Goal: Use online tool/utility

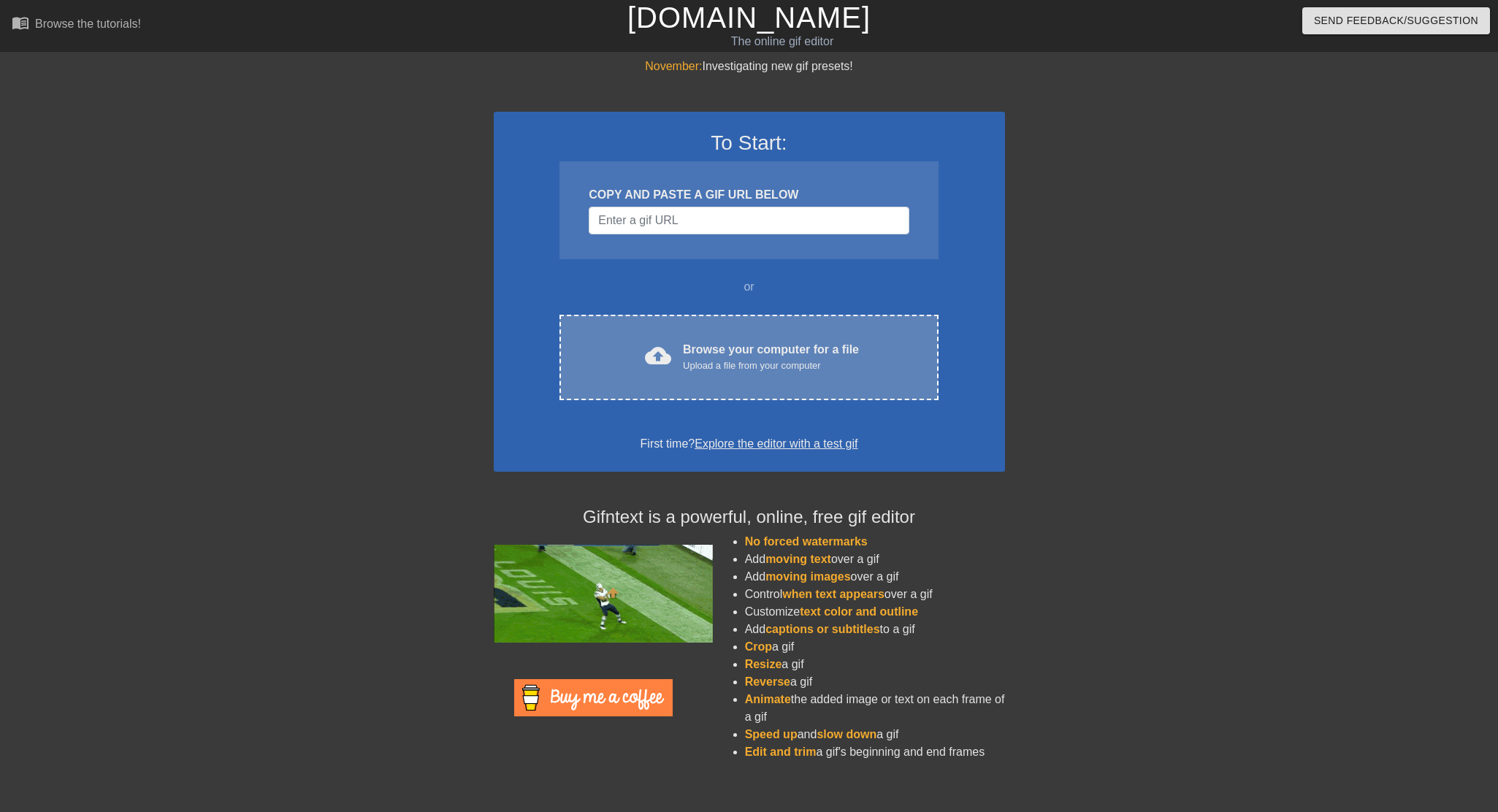
click at [664, 319] on div "cloud_upload Browse your computer for a file Upload a file from your computer C…" at bounding box center [749, 357] width 378 height 86
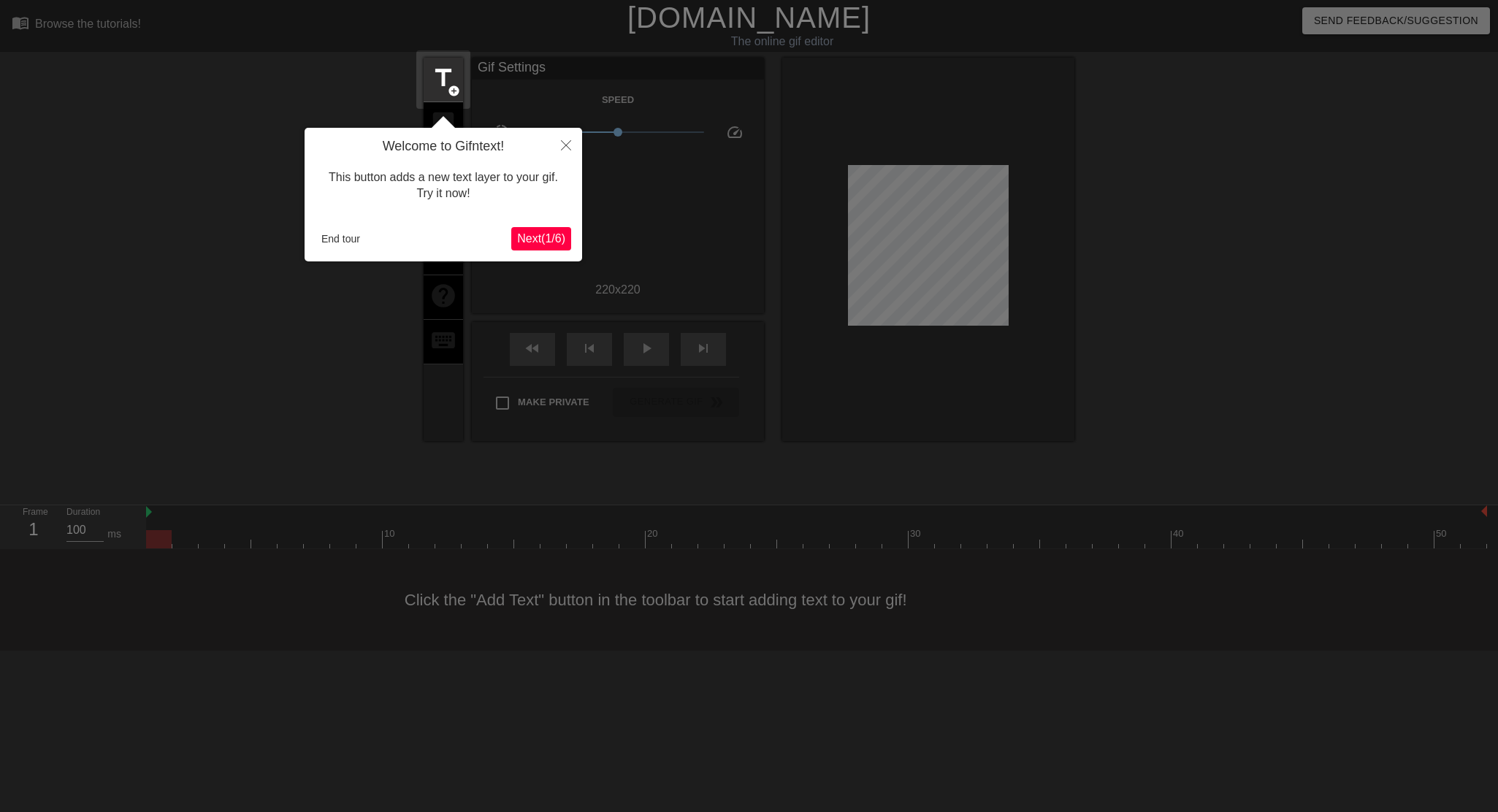
click at [540, 231] on button "Next ( 1 / 6 )" at bounding box center [540, 239] width 60 height 23
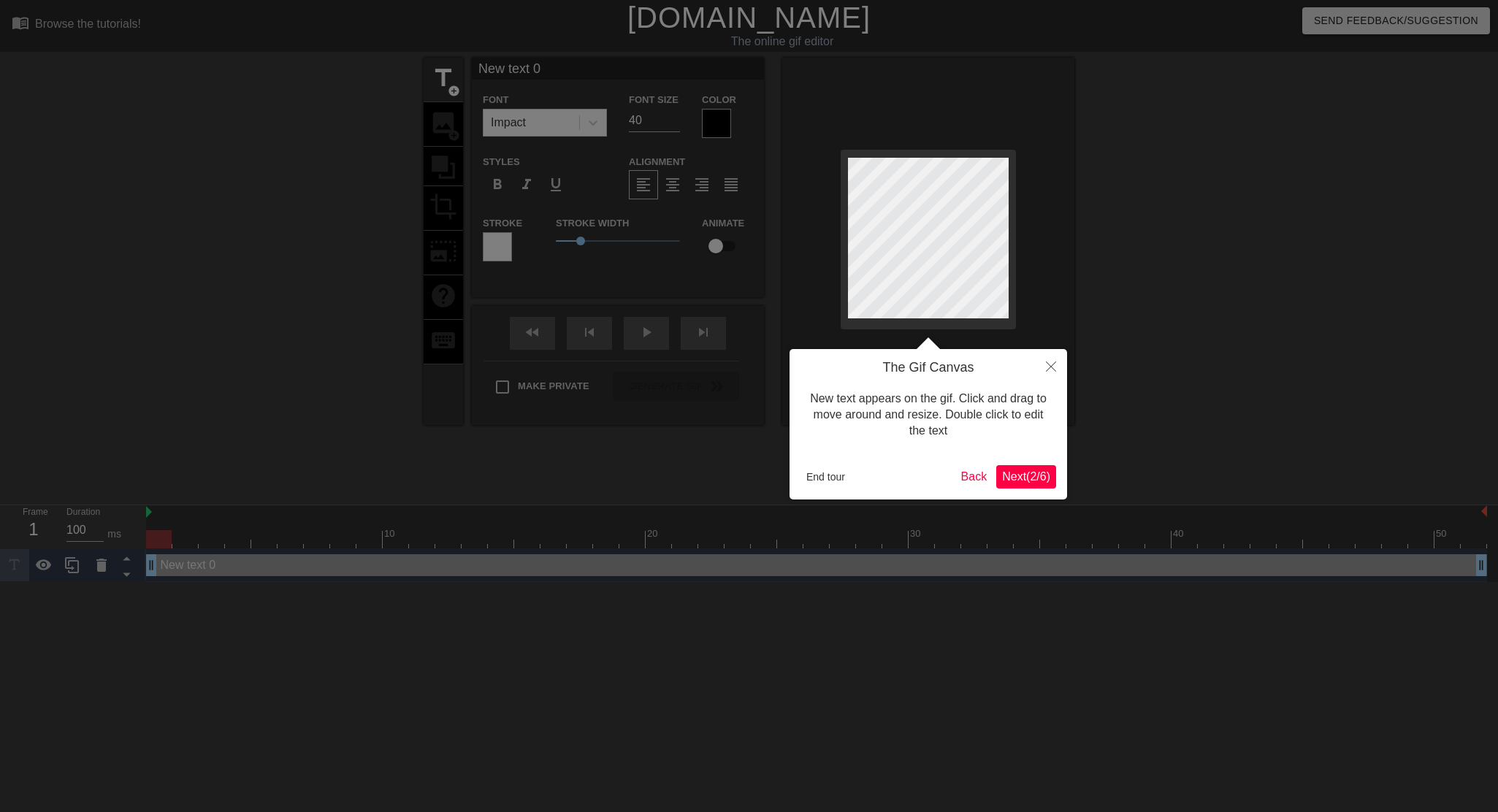
click at [1052, 372] on button "Close" at bounding box center [1051, 366] width 32 height 34
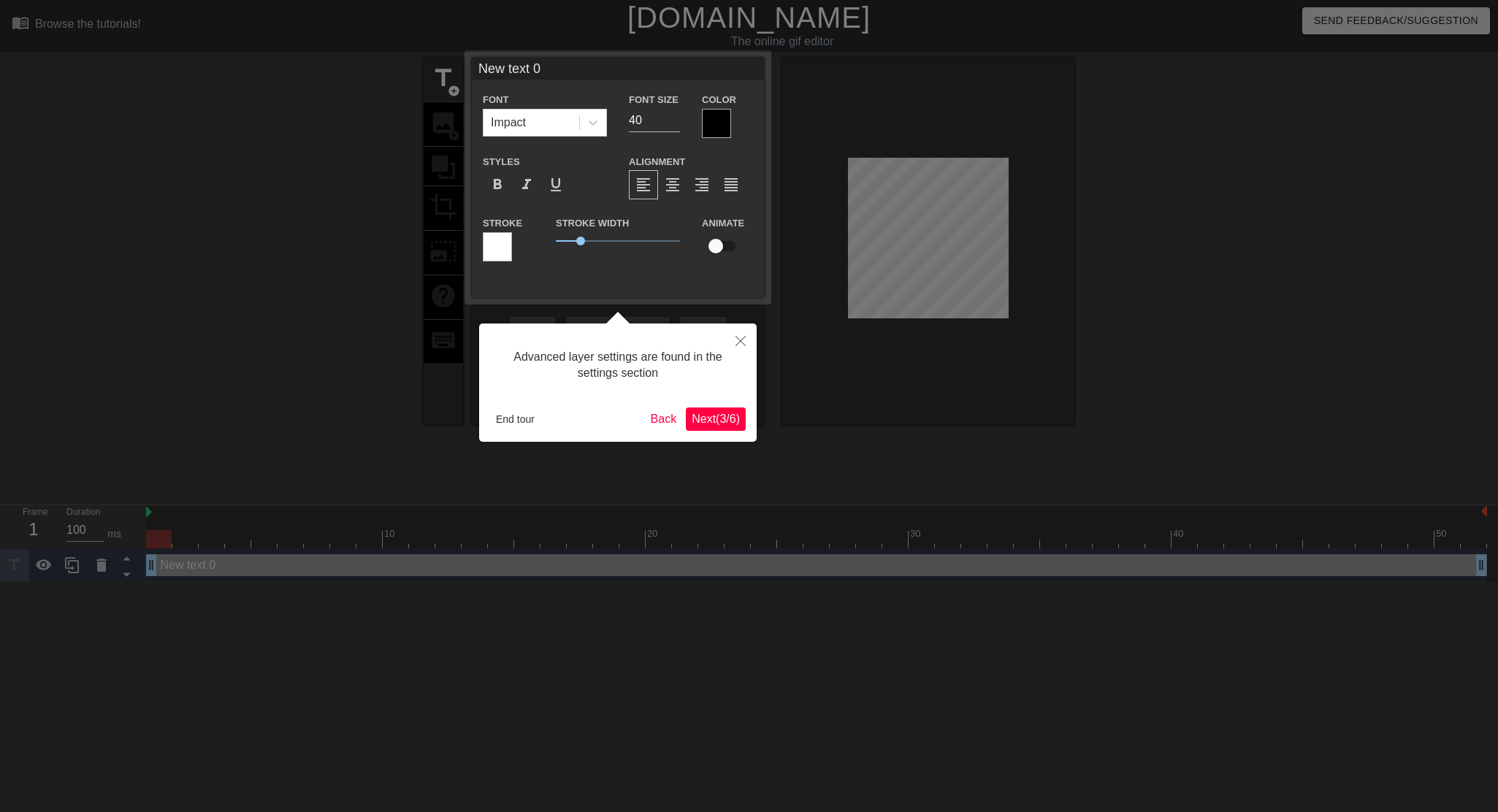
click at [737, 347] on button "Close" at bounding box center [740, 341] width 32 height 34
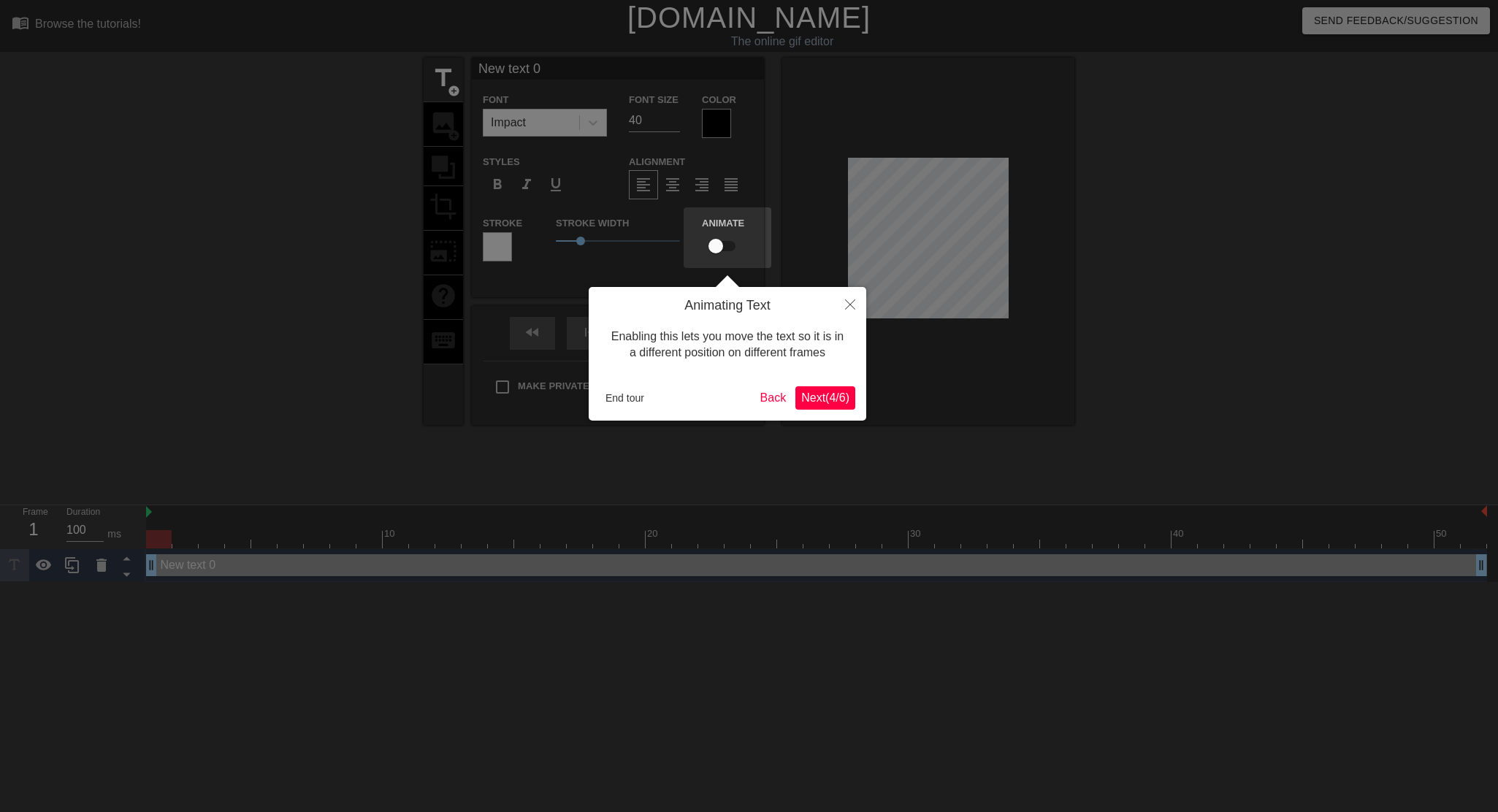
click at [616, 394] on button "End tour" at bounding box center [625, 398] width 50 height 22
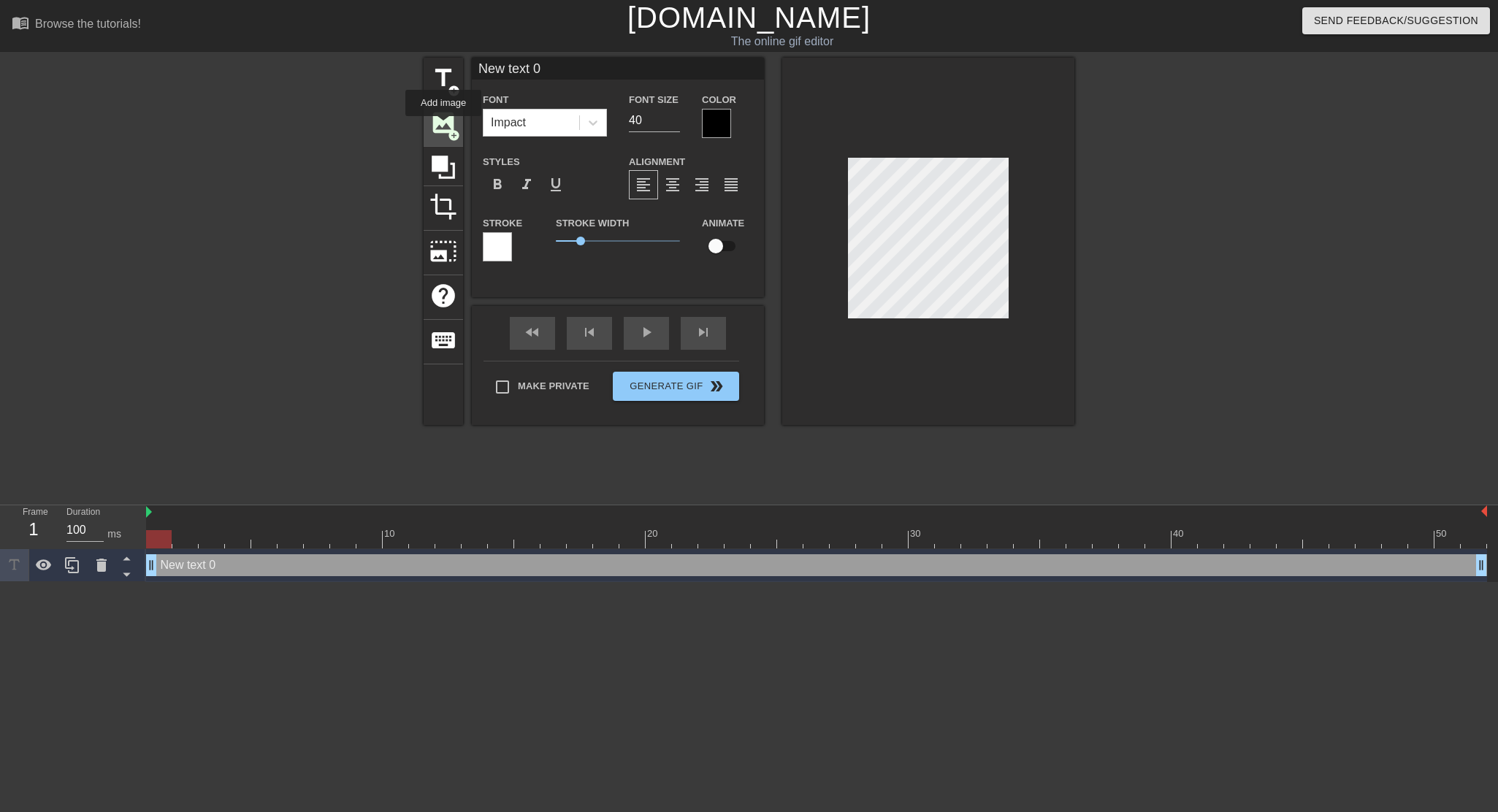
click at [445, 124] on span "image" at bounding box center [443, 122] width 28 height 28
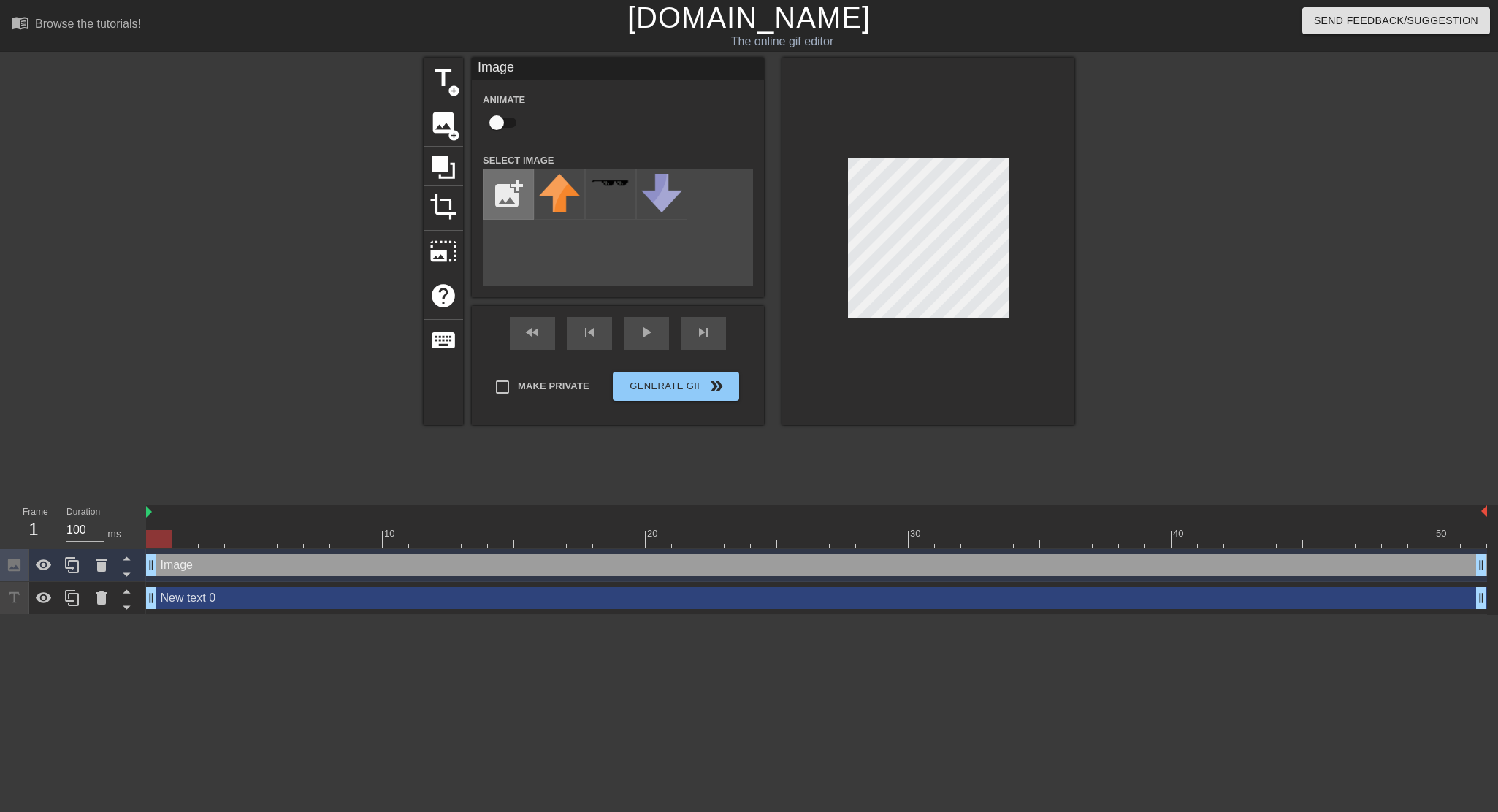
click at [501, 177] on input "file" at bounding box center [508, 194] width 50 height 49
type input "C:\fakepath\IMG_1371.JPG"
click at [551, 190] on img at bounding box center [559, 195] width 41 height 44
click at [955, 318] on div at bounding box center [928, 242] width 292 height 367
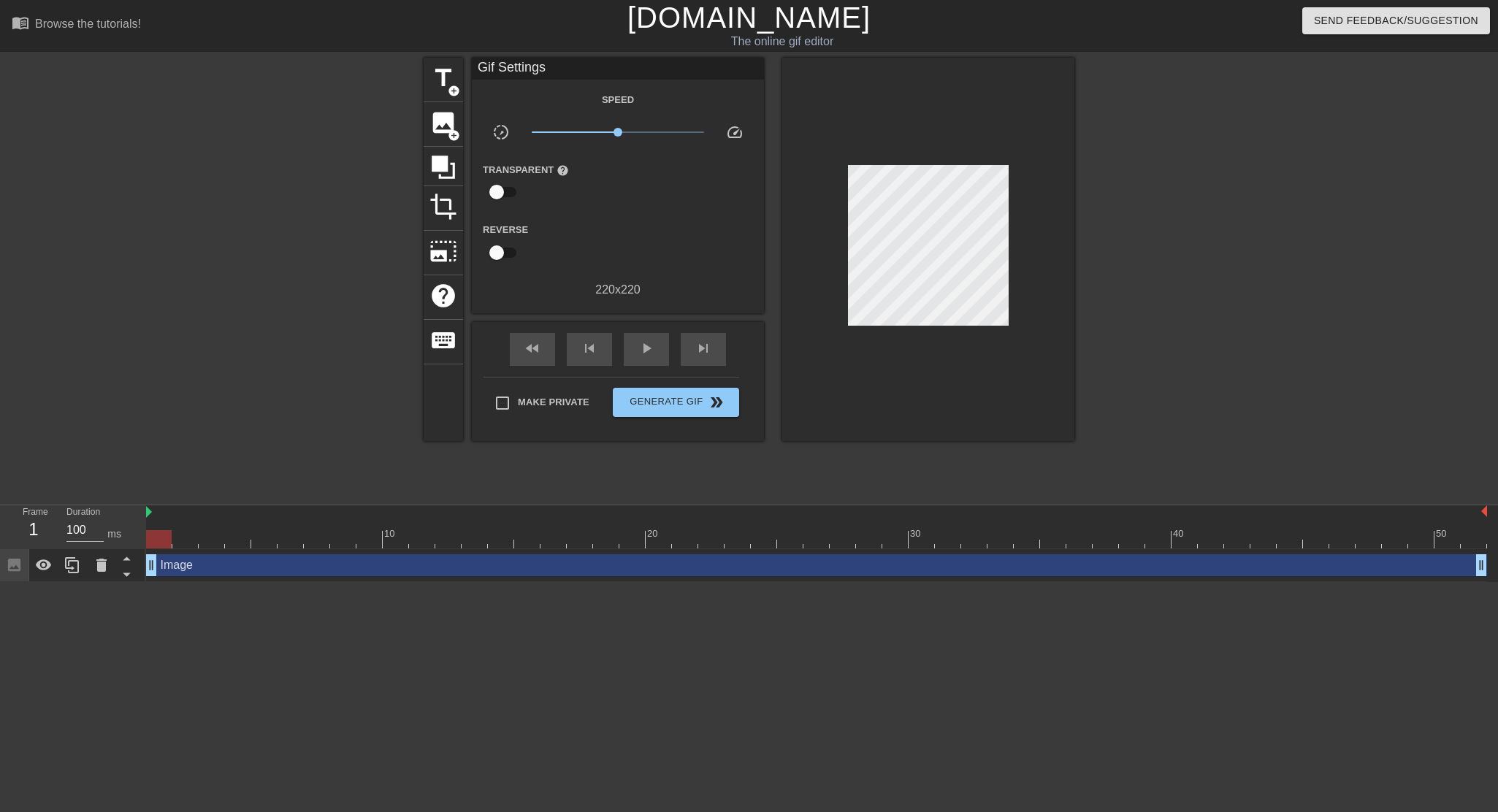
click at [946, 324] on div at bounding box center [928, 249] width 292 height 383
click at [1154, 312] on div at bounding box center [1201, 277] width 219 height 438
click at [441, 127] on span "image" at bounding box center [443, 122] width 28 height 28
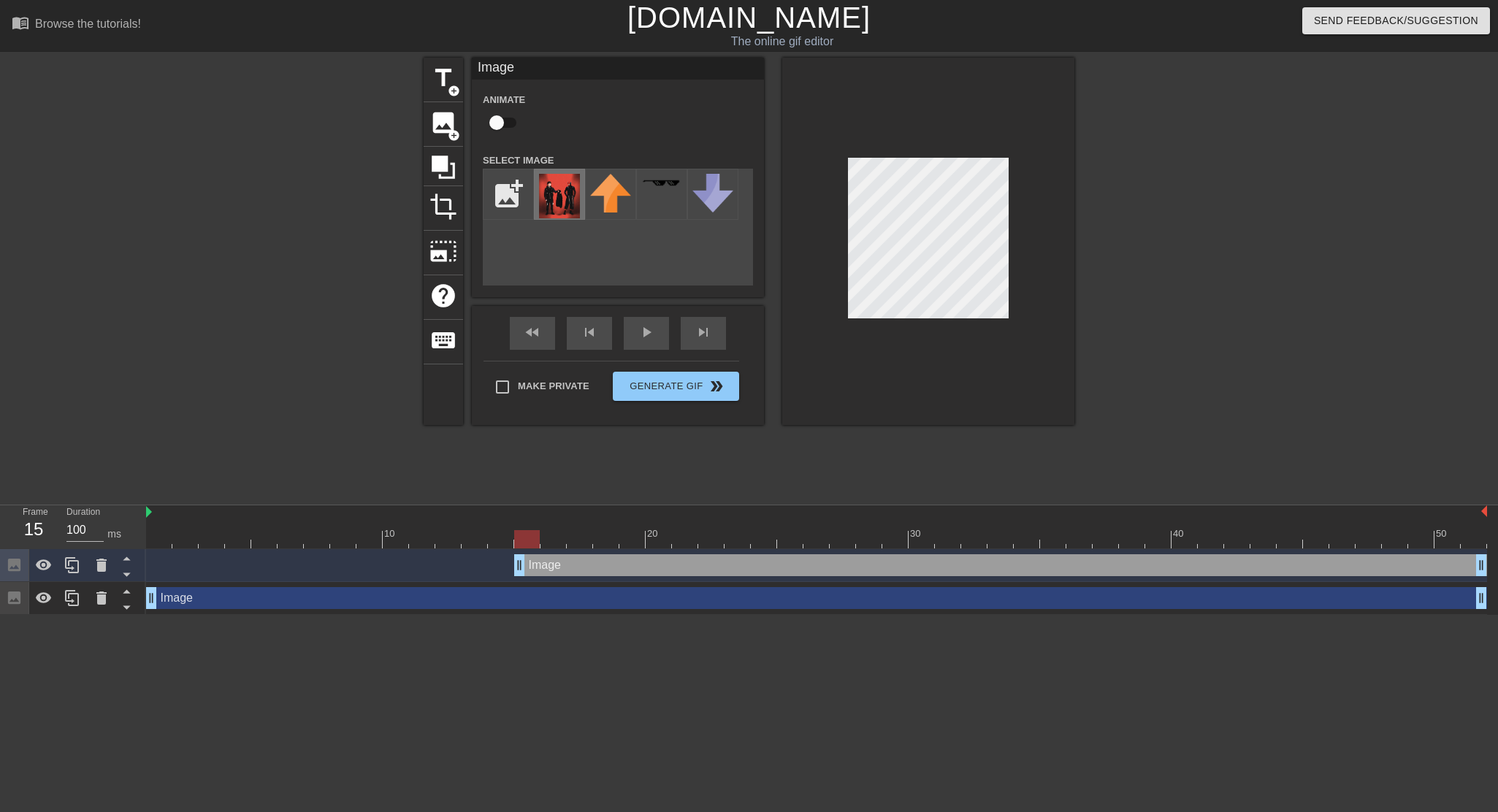
click at [558, 193] on img at bounding box center [559, 195] width 41 height 44
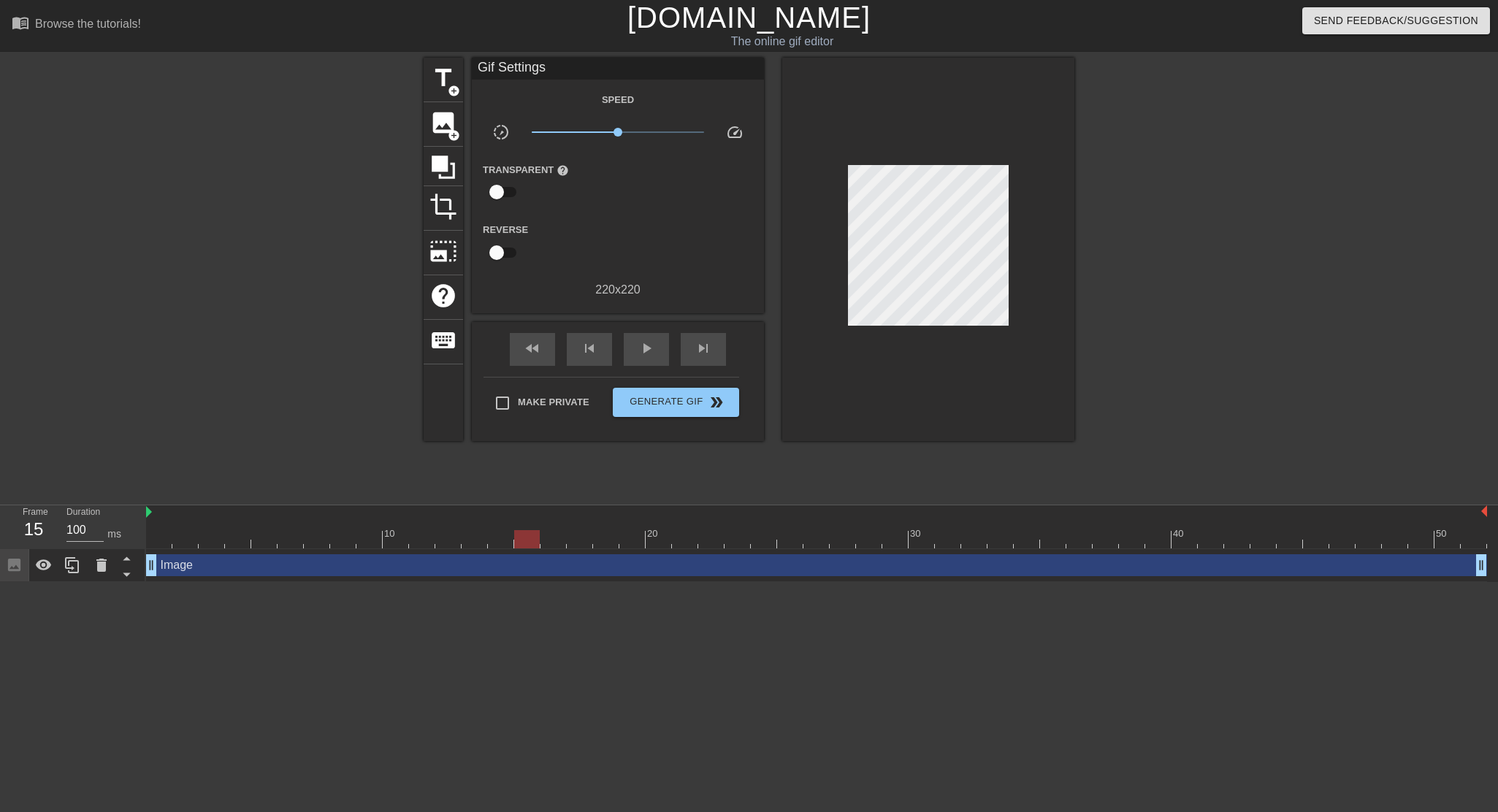
click at [174, 571] on div "Image drag_handle drag_handle" at bounding box center [817, 565] width 1341 height 22
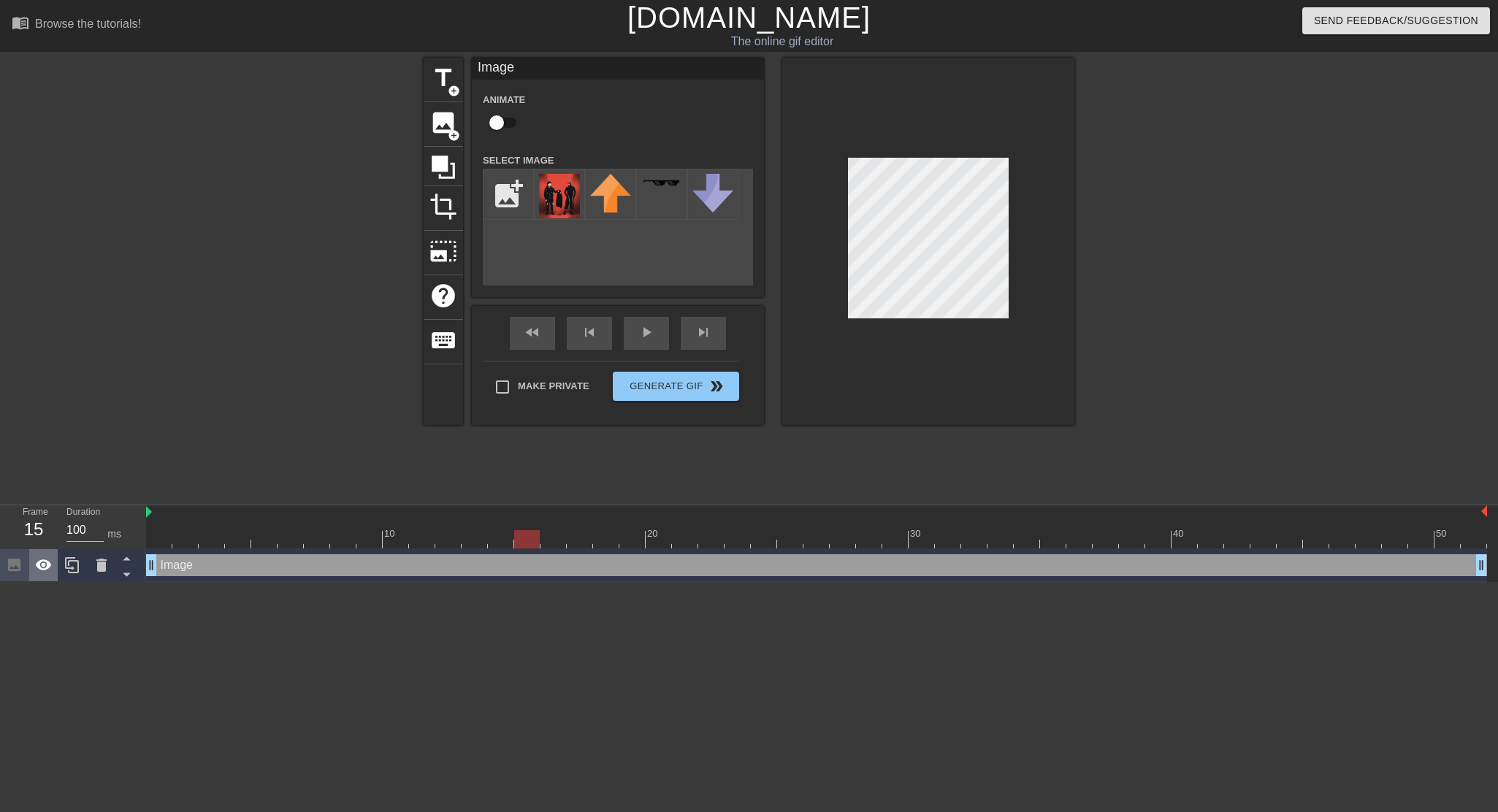
click at [43, 562] on icon at bounding box center [44, 565] width 18 height 18
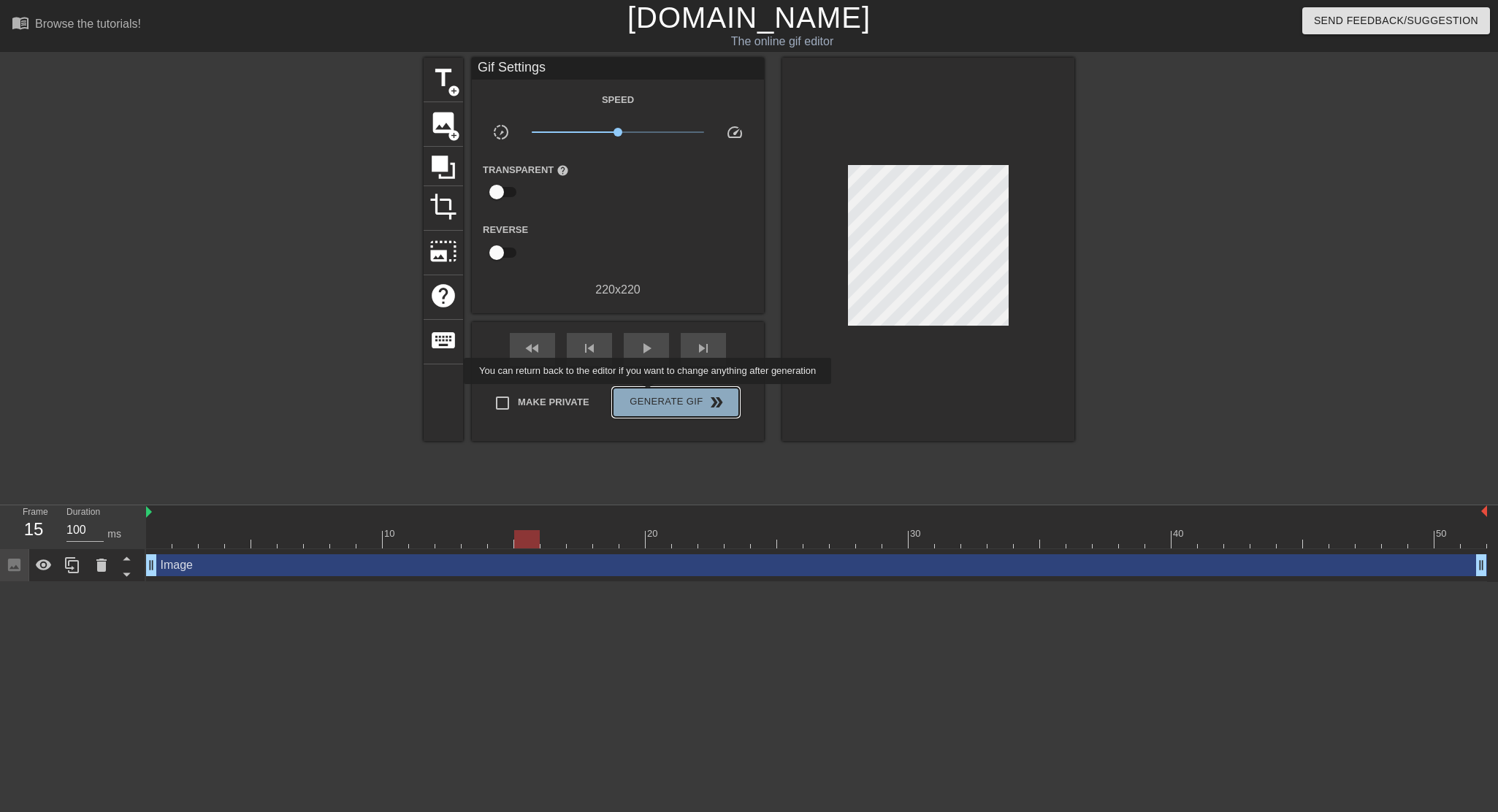
click at [657, 394] on button "Generate Gif double_arrow" at bounding box center [676, 402] width 127 height 29
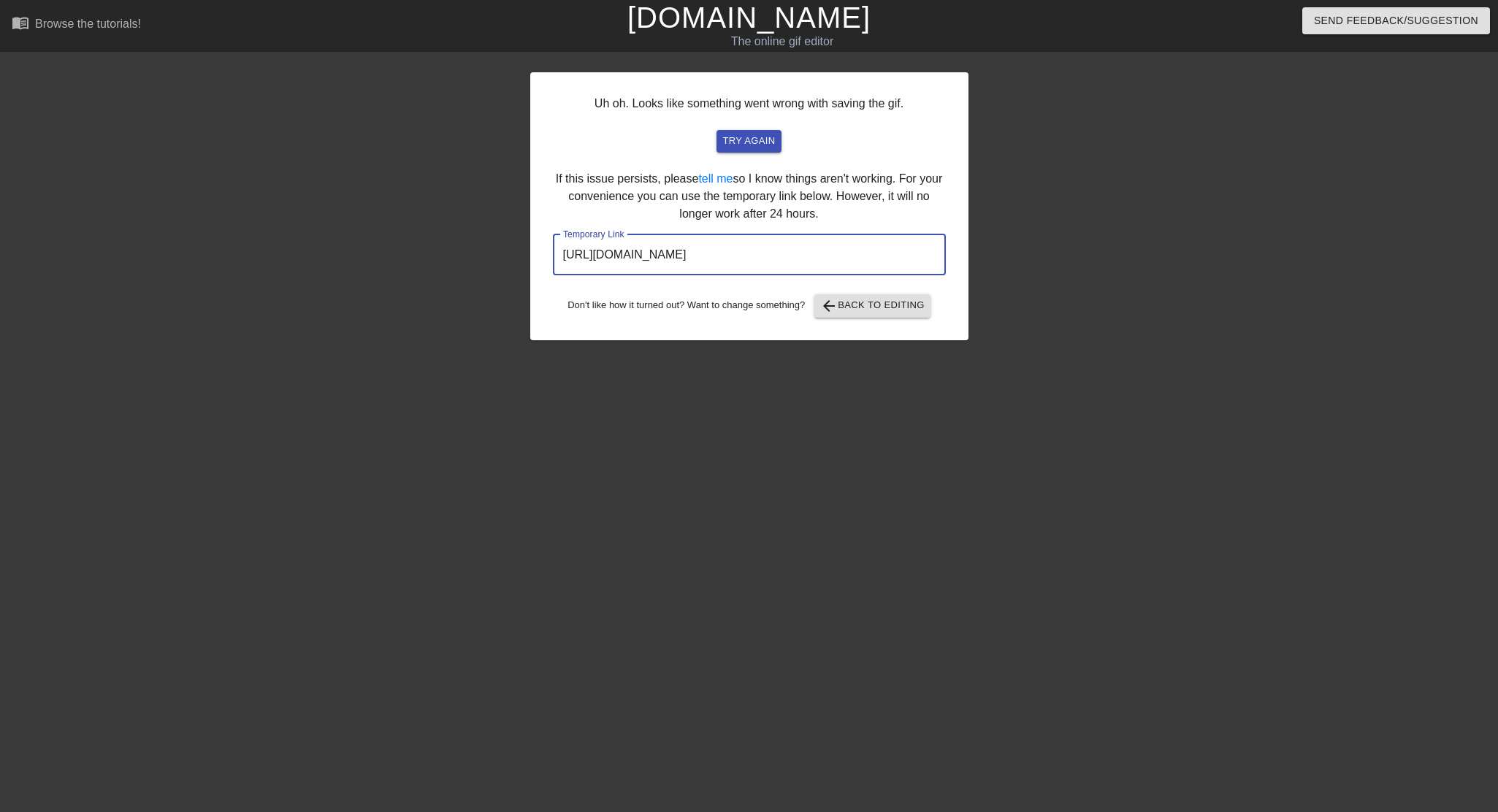
click at [773, 265] on input "[URL][DOMAIN_NAME]" at bounding box center [749, 254] width 393 height 41
click at [772, 258] on input "[URL][DOMAIN_NAME]" at bounding box center [749, 254] width 393 height 41
click at [738, 137] on span "try again" at bounding box center [749, 141] width 53 height 17
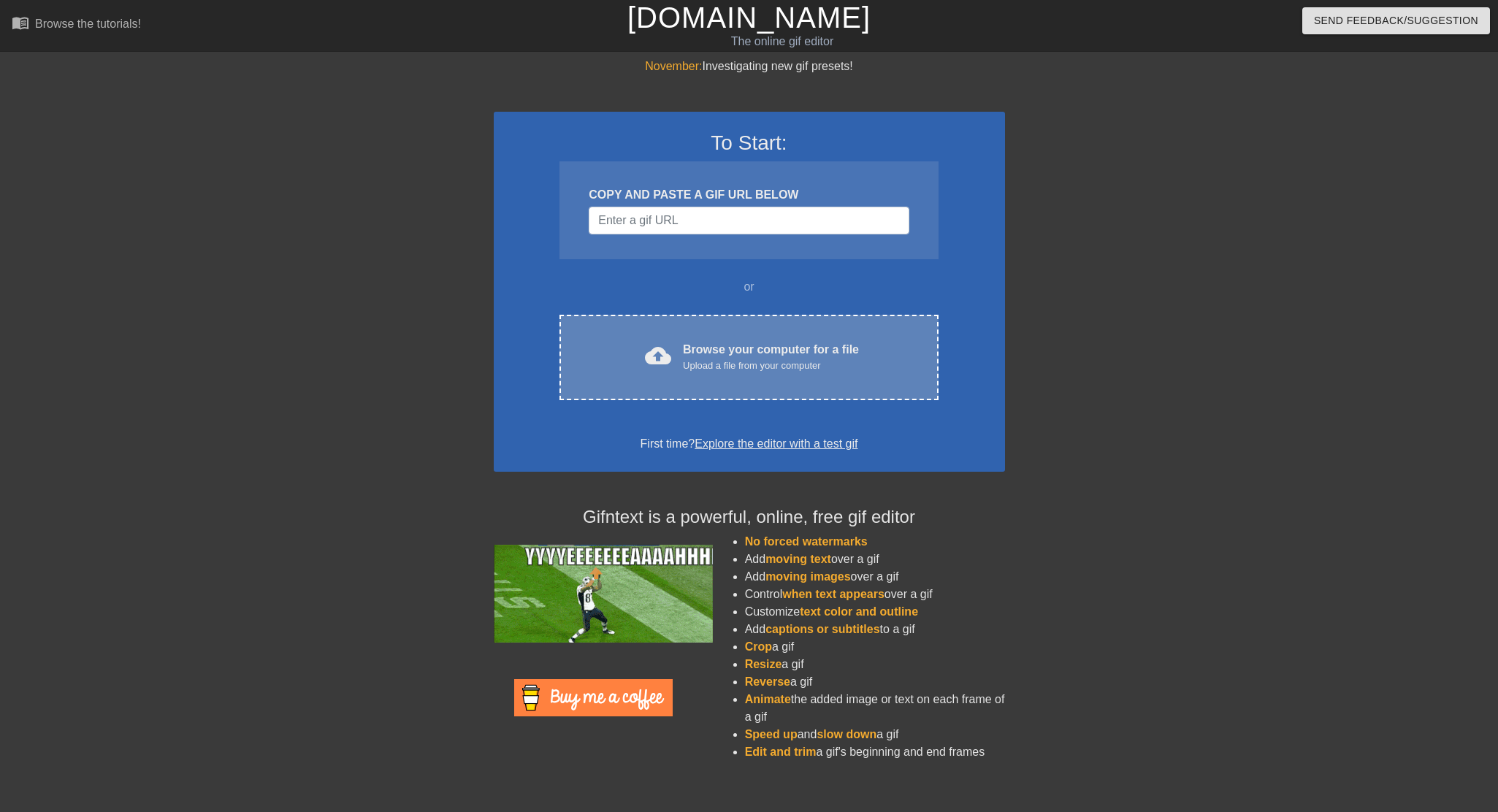
click at [700, 315] on div "cloud_upload Browse your computer for a file Upload a file from your computer C…" at bounding box center [749, 357] width 378 height 86
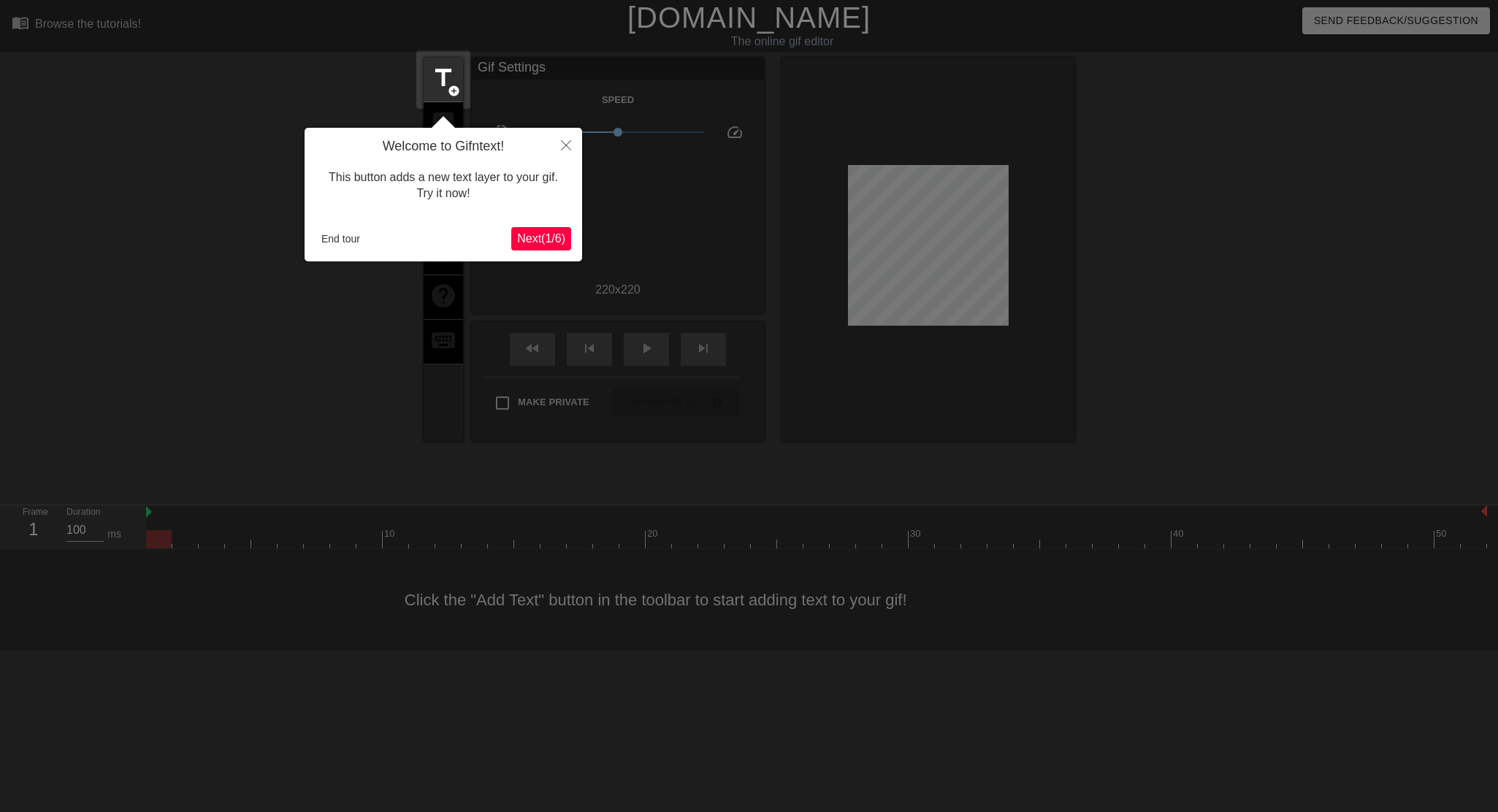
click at [348, 233] on button "End tour" at bounding box center [341, 239] width 50 height 22
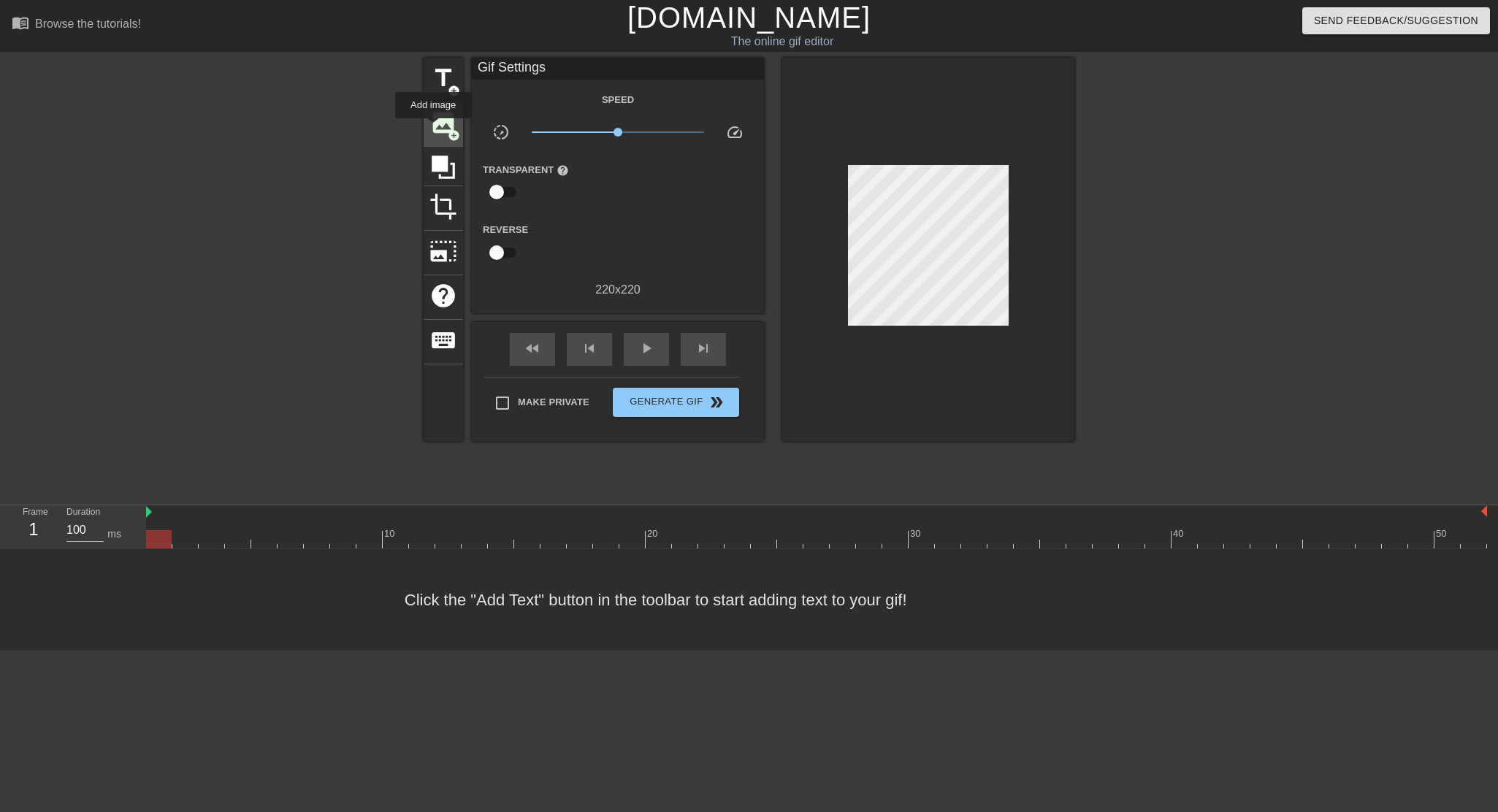
click at [434, 128] on span "image" at bounding box center [443, 122] width 28 height 28
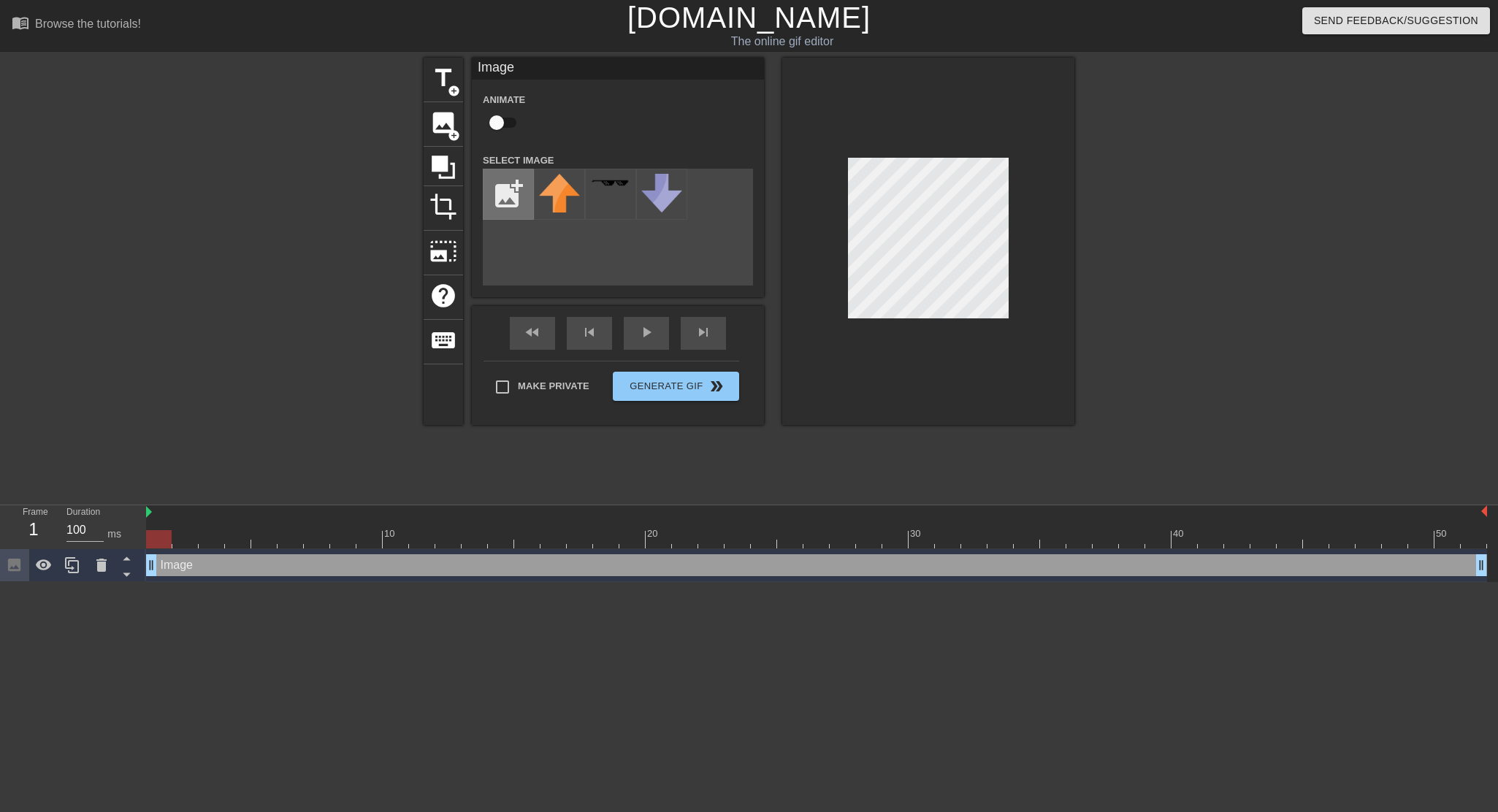
click at [508, 190] on input "file" at bounding box center [508, 194] width 50 height 49
type input "C:\fakepath\IMG_1371.JPG"
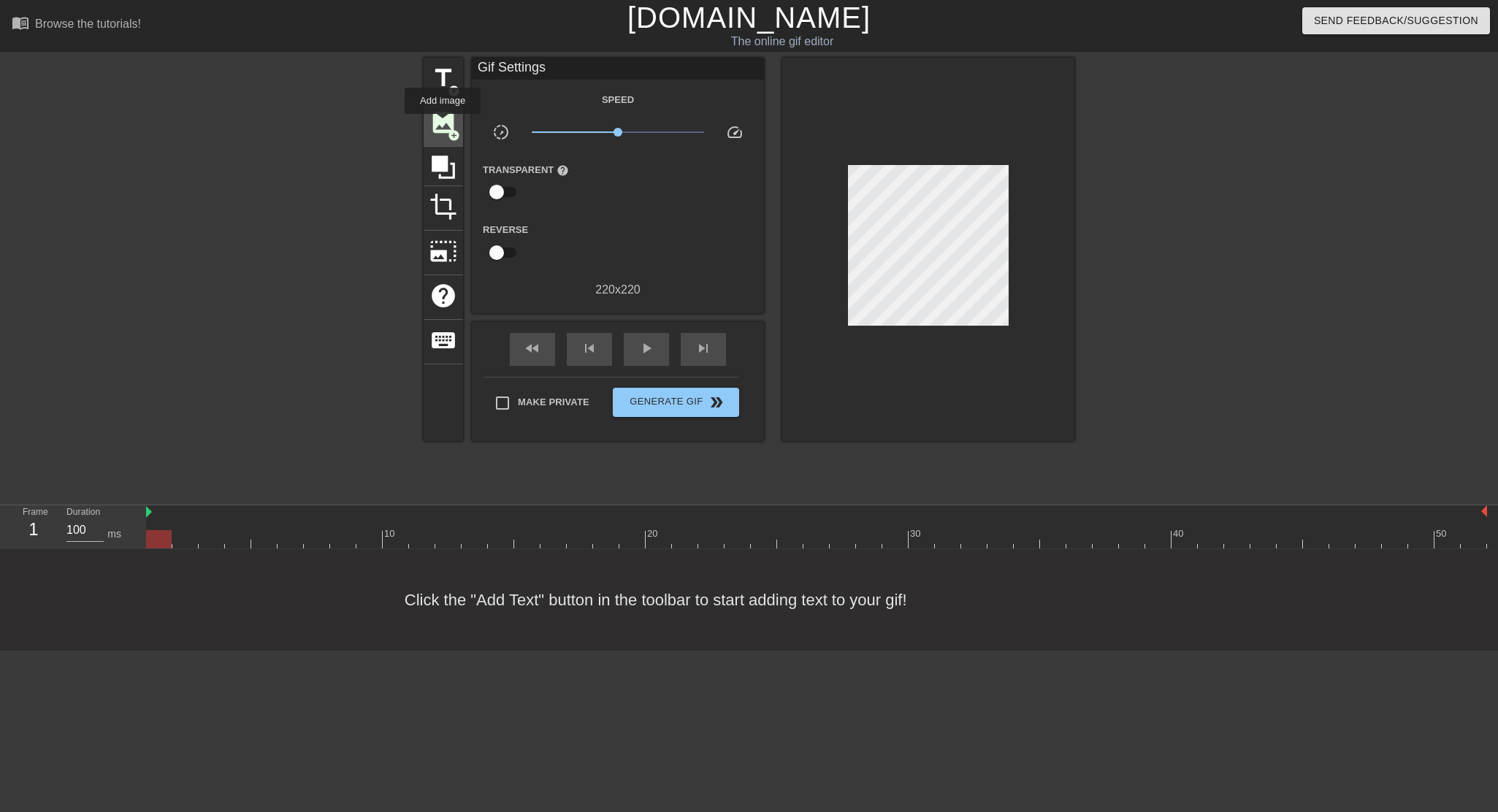
click at [443, 124] on span "image" at bounding box center [443, 122] width 28 height 28
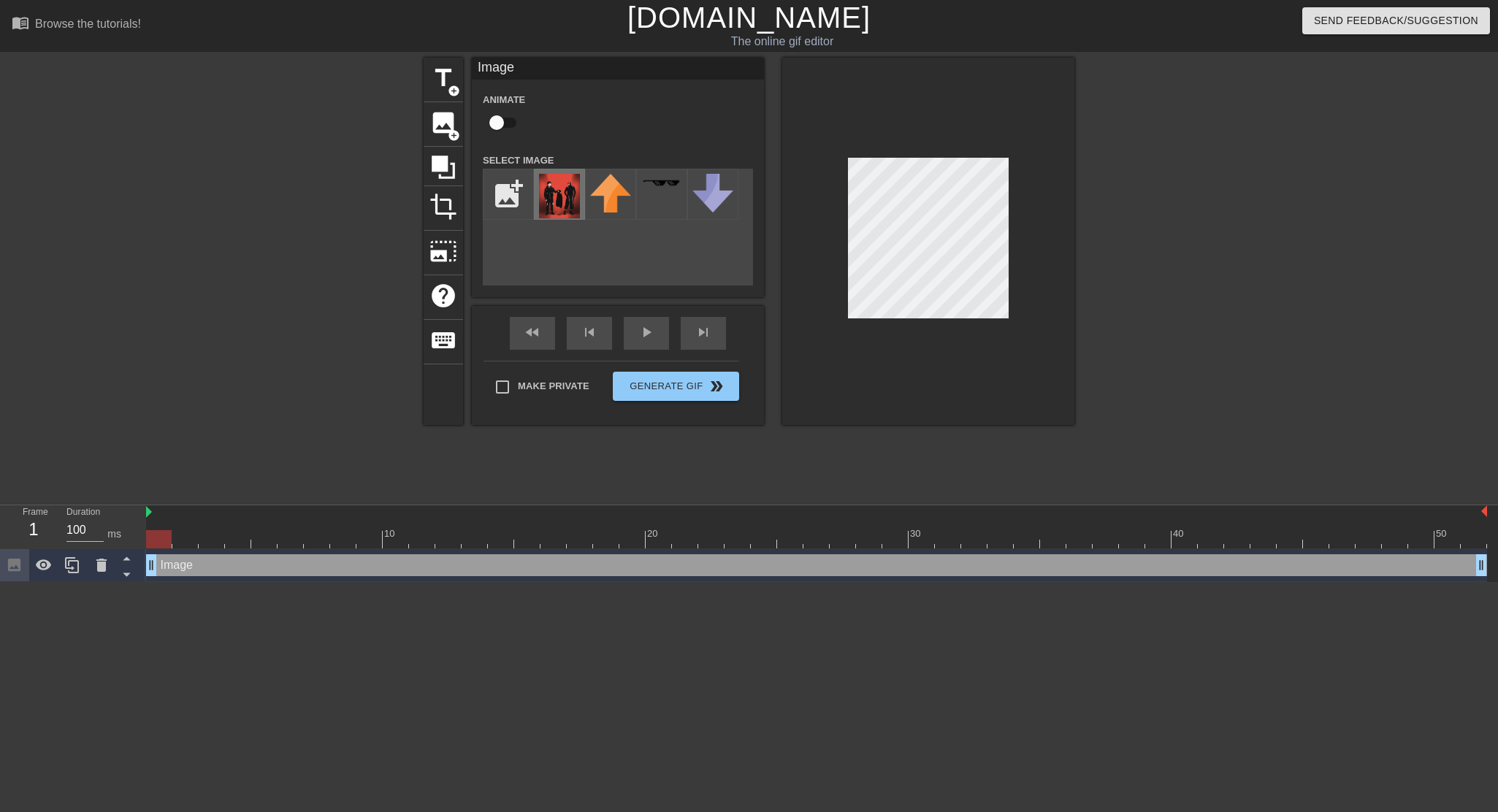
click at [557, 199] on img at bounding box center [559, 195] width 41 height 44
click at [1125, 107] on div at bounding box center [1201, 277] width 219 height 438
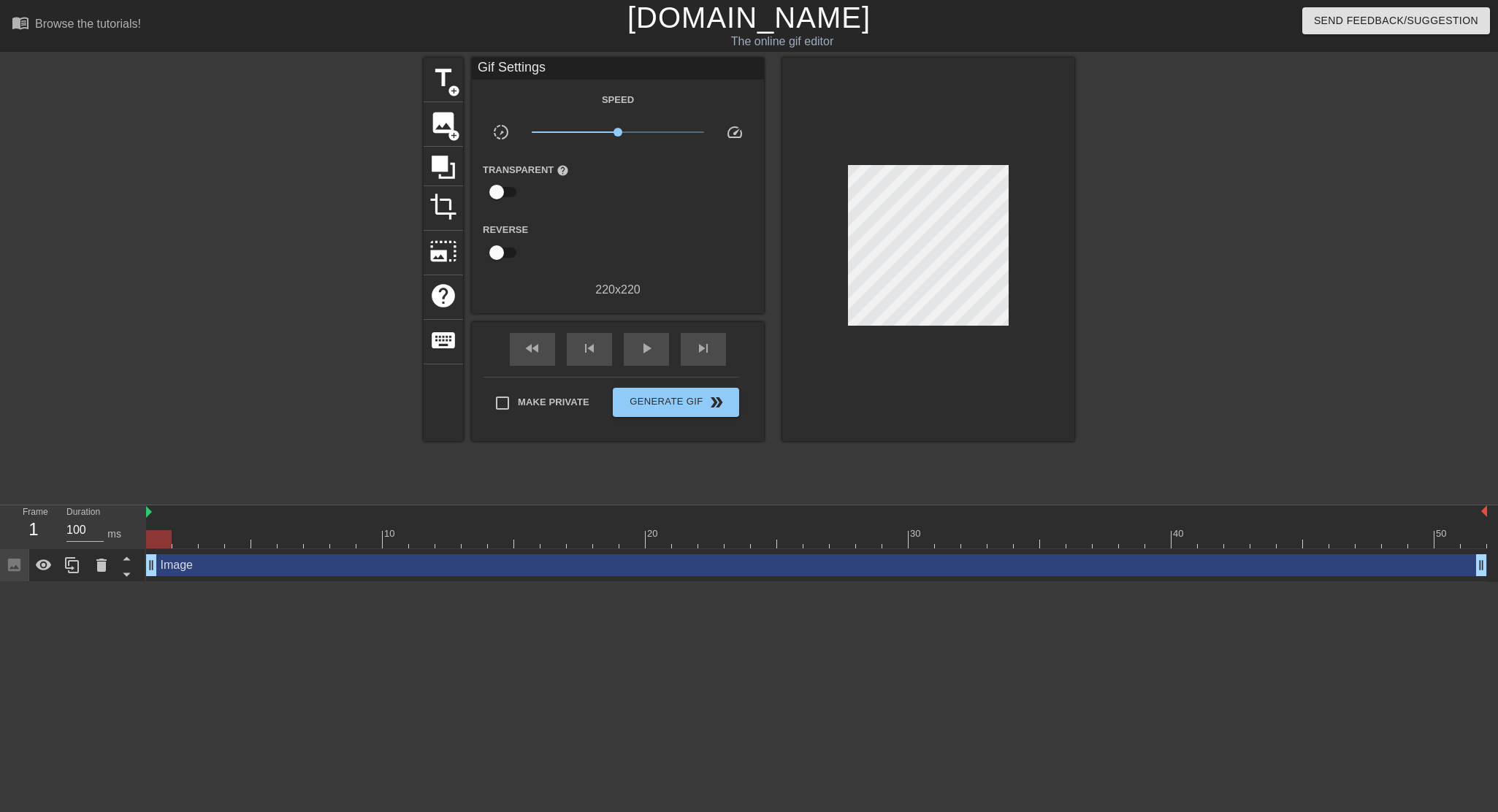
click at [1182, 231] on div at bounding box center [1201, 277] width 219 height 438
click at [1191, 214] on div at bounding box center [1201, 277] width 219 height 438
click at [652, 401] on span "Generate Gif double_arrow" at bounding box center [676, 402] width 115 height 18
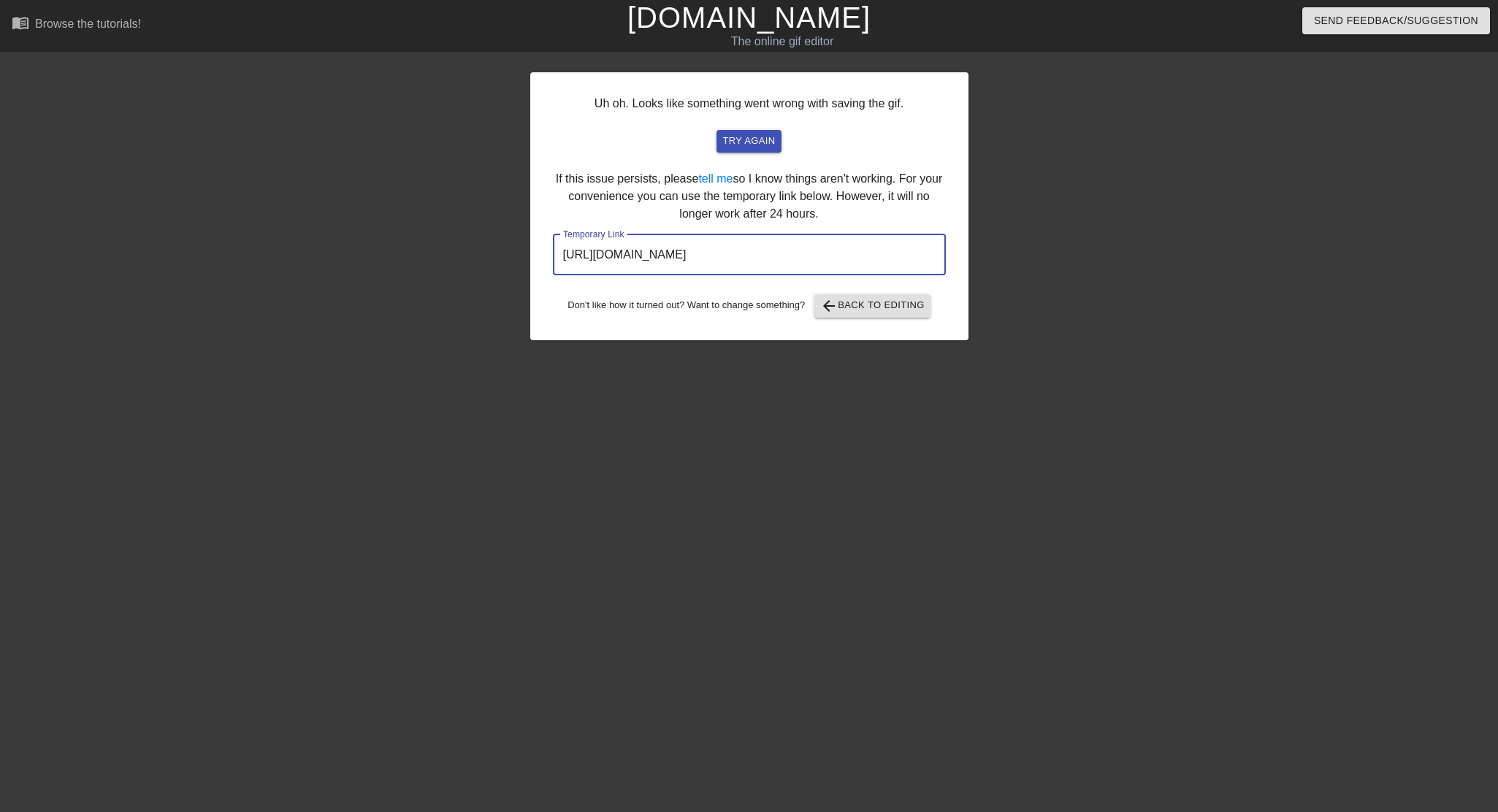
click at [814, 242] on input "https://www.gifntext.com/temp_generations/Zep0Ba7x.gif" at bounding box center [749, 254] width 393 height 41
click at [812, 248] on input "https://www.gifntext.com/temp_generations/Zep0Ba7x.gif" at bounding box center [749, 254] width 393 height 41
